Goal: Obtain resource: Download file/media

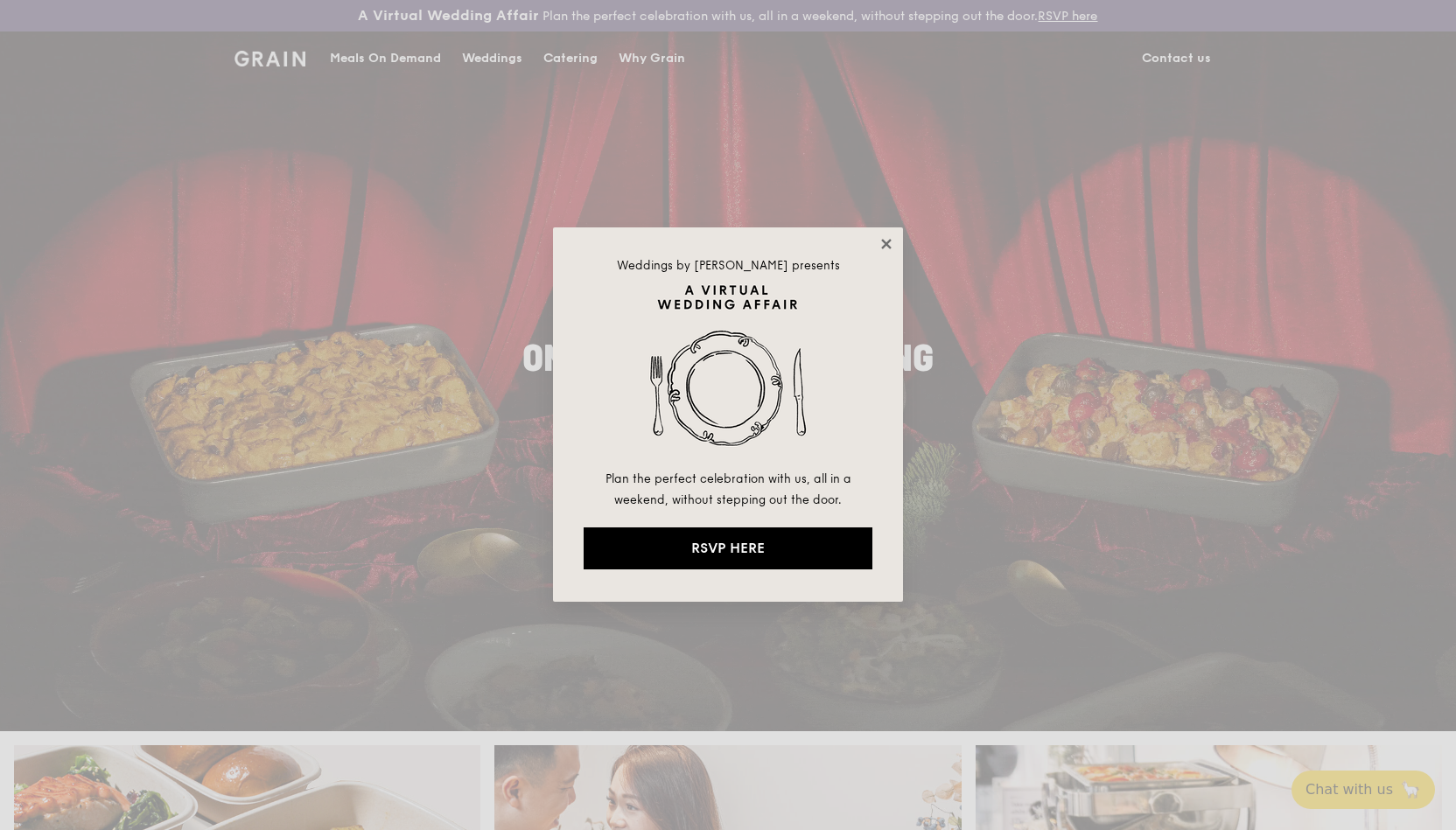
click at [889, 242] on icon at bounding box center [886, 243] width 10 height 10
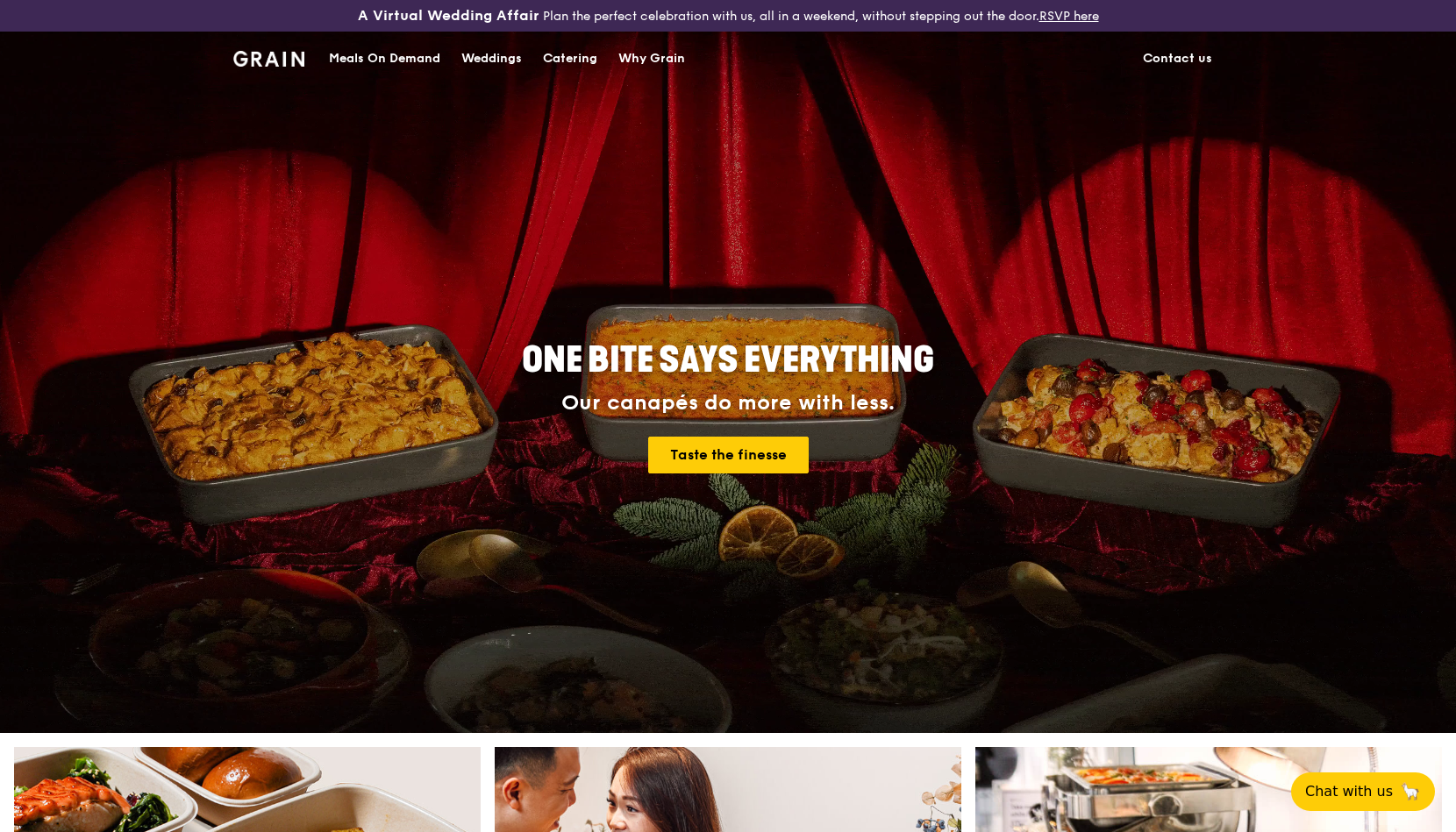
click at [577, 59] on div "Catering" at bounding box center [570, 59] width 55 height 53
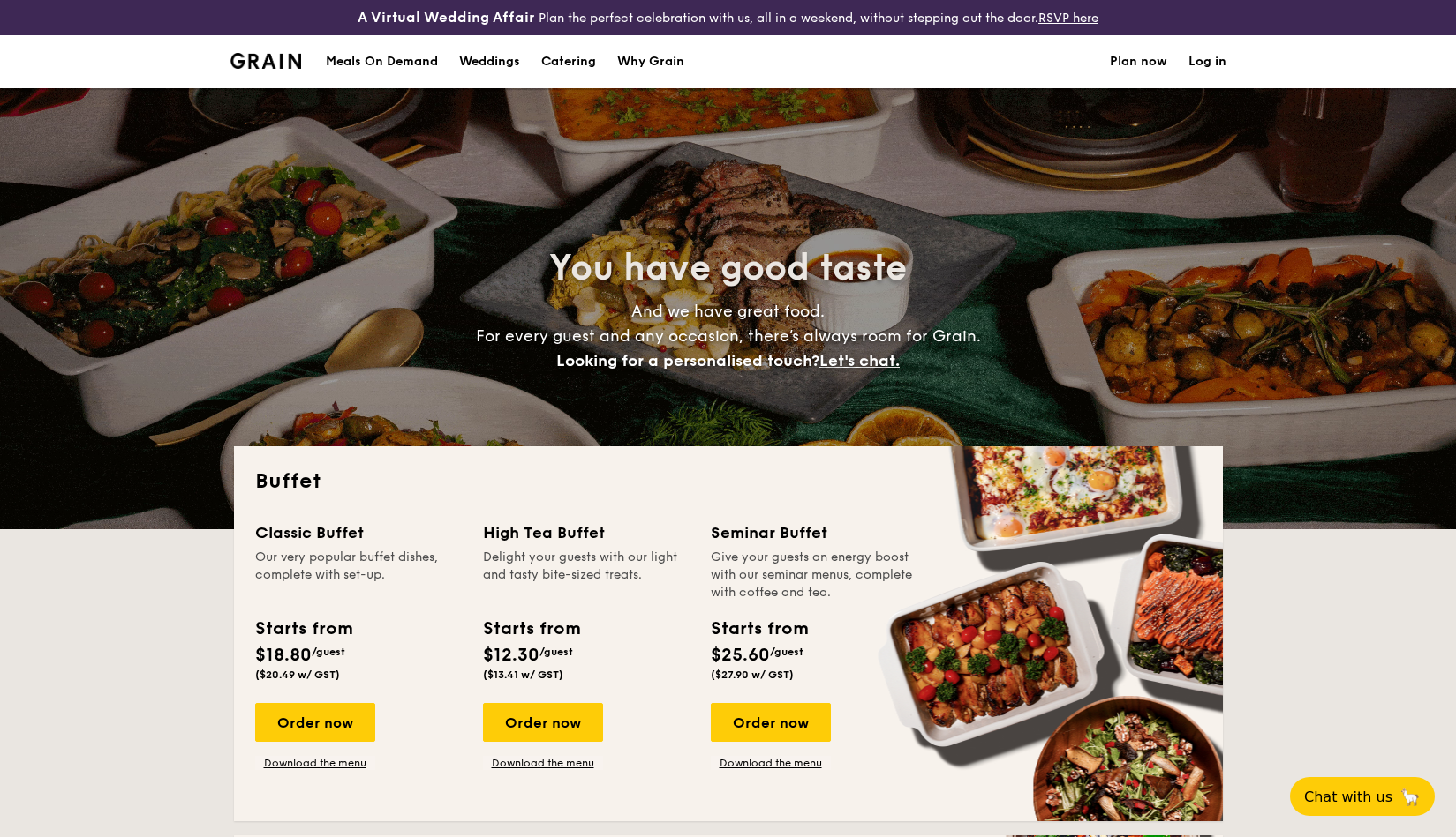
select select
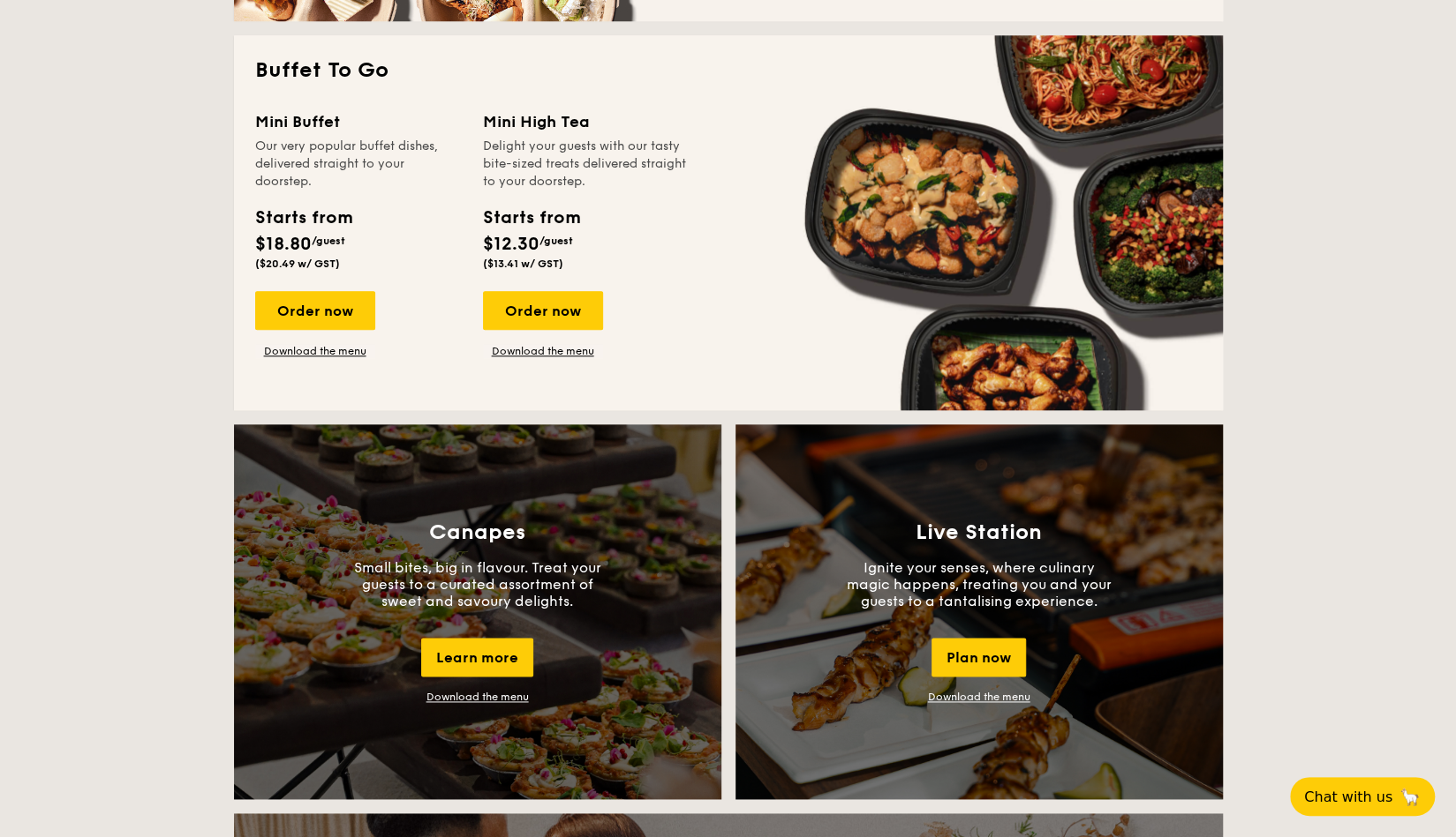
scroll to position [1190, 0]
click at [304, 350] on link "Download the menu" at bounding box center [315, 351] width 120 height 14
